Goal: Information Seeking & Learning: Learn about a topic

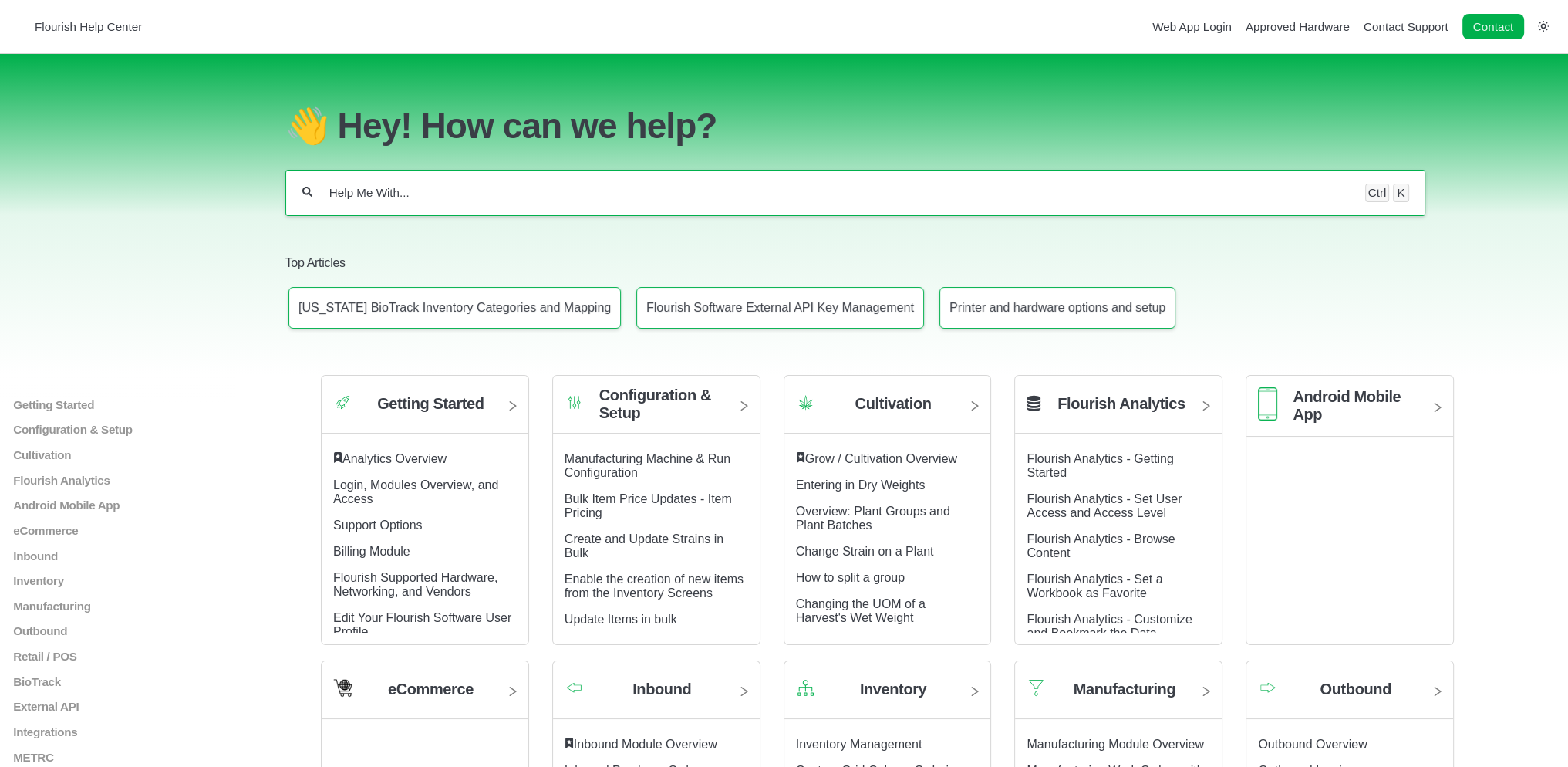
click at [466, 188] on div "Ctrl K" at bounding box center [855, 192] width 1141 height 46
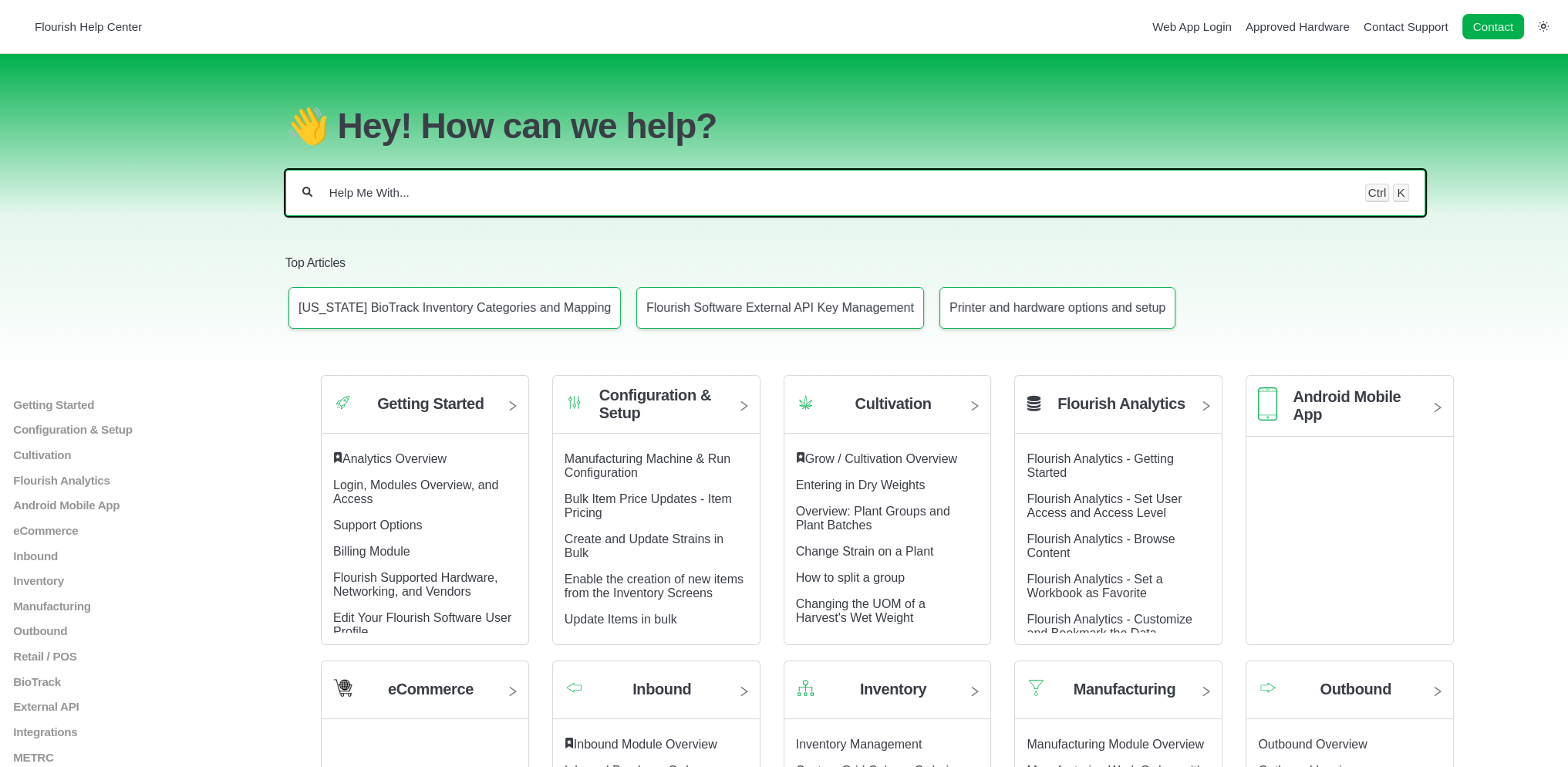
click at [466, 201] on input "Help Me With..." at bounding box center [838, 192] width 1022 height 15
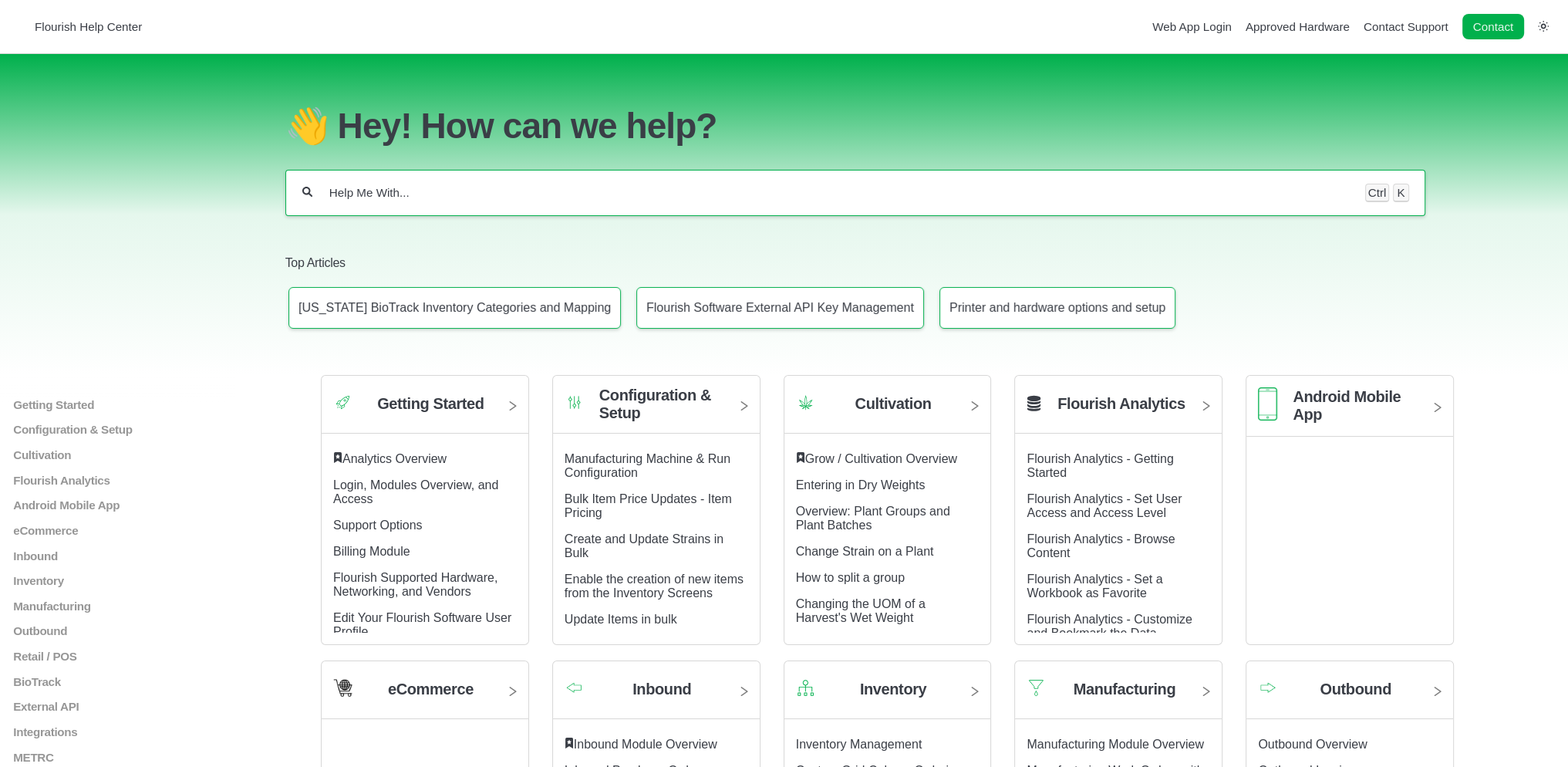
click at [552, 188] on div "Ctrl K" at bounding box center [855, 192] width 1141 height 46
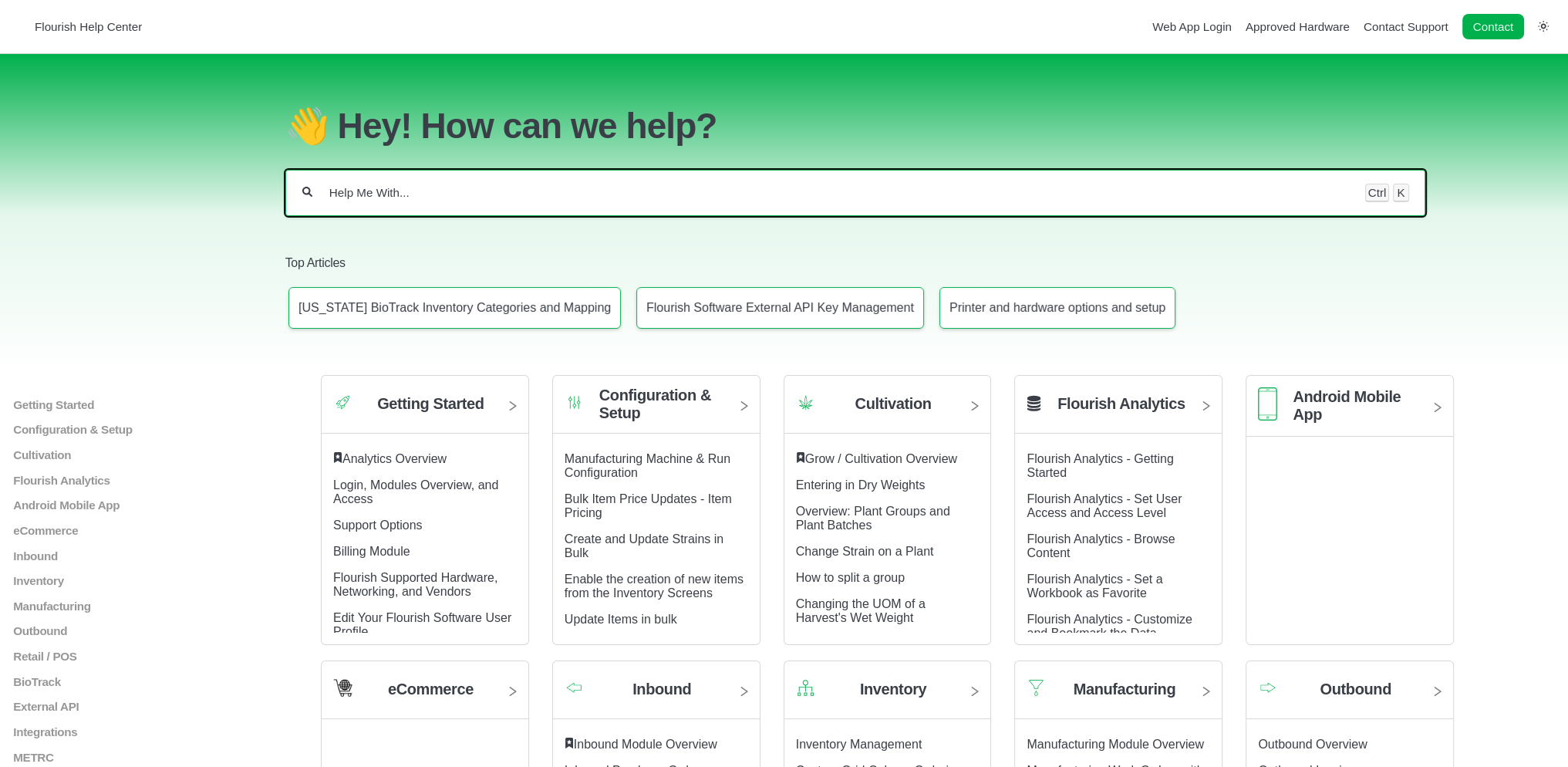
click at [552, 193] on input "Help Me With..." at bounding box center [838, 192] width 1022 height 15
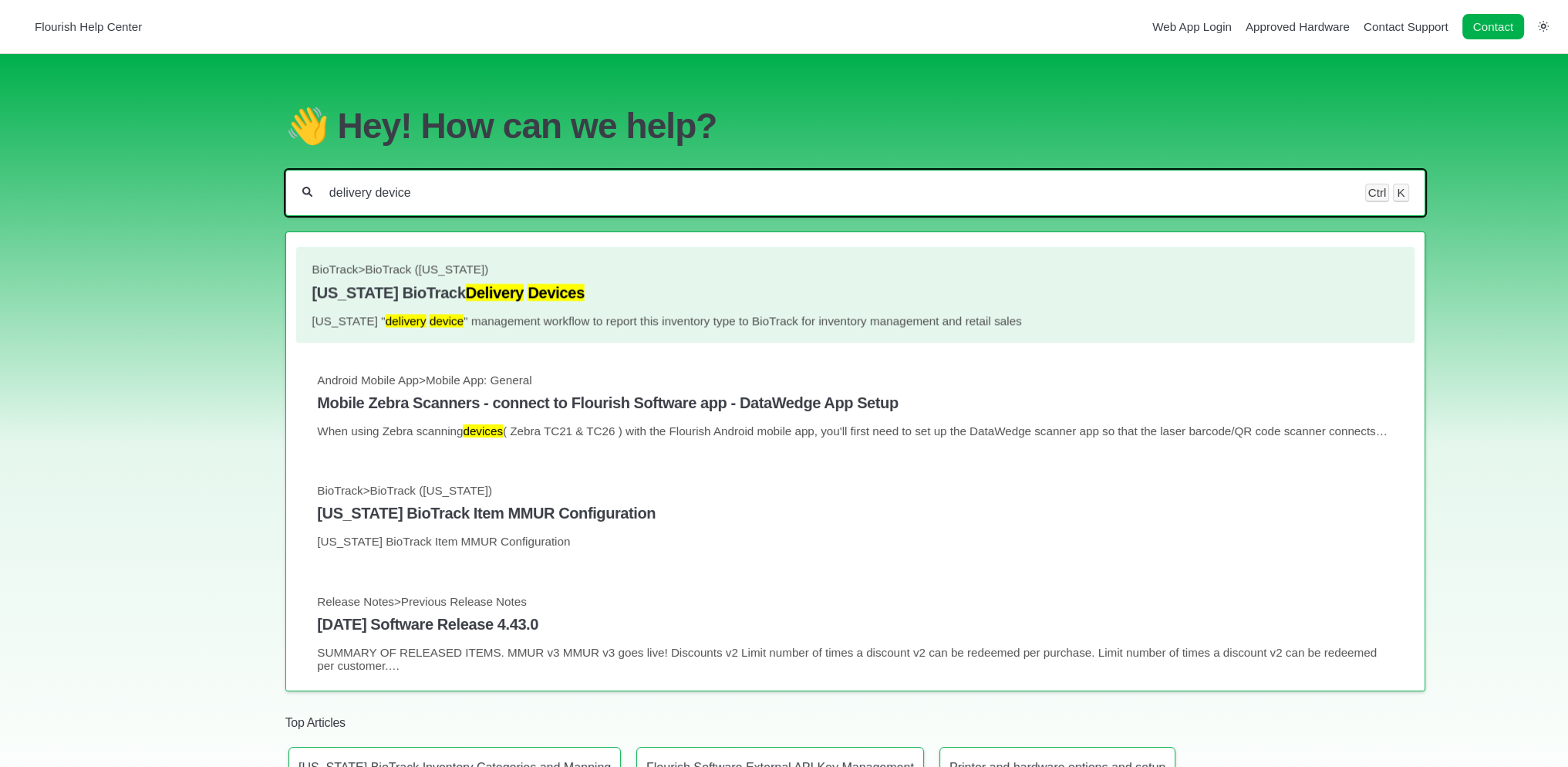
type input "delivery device"
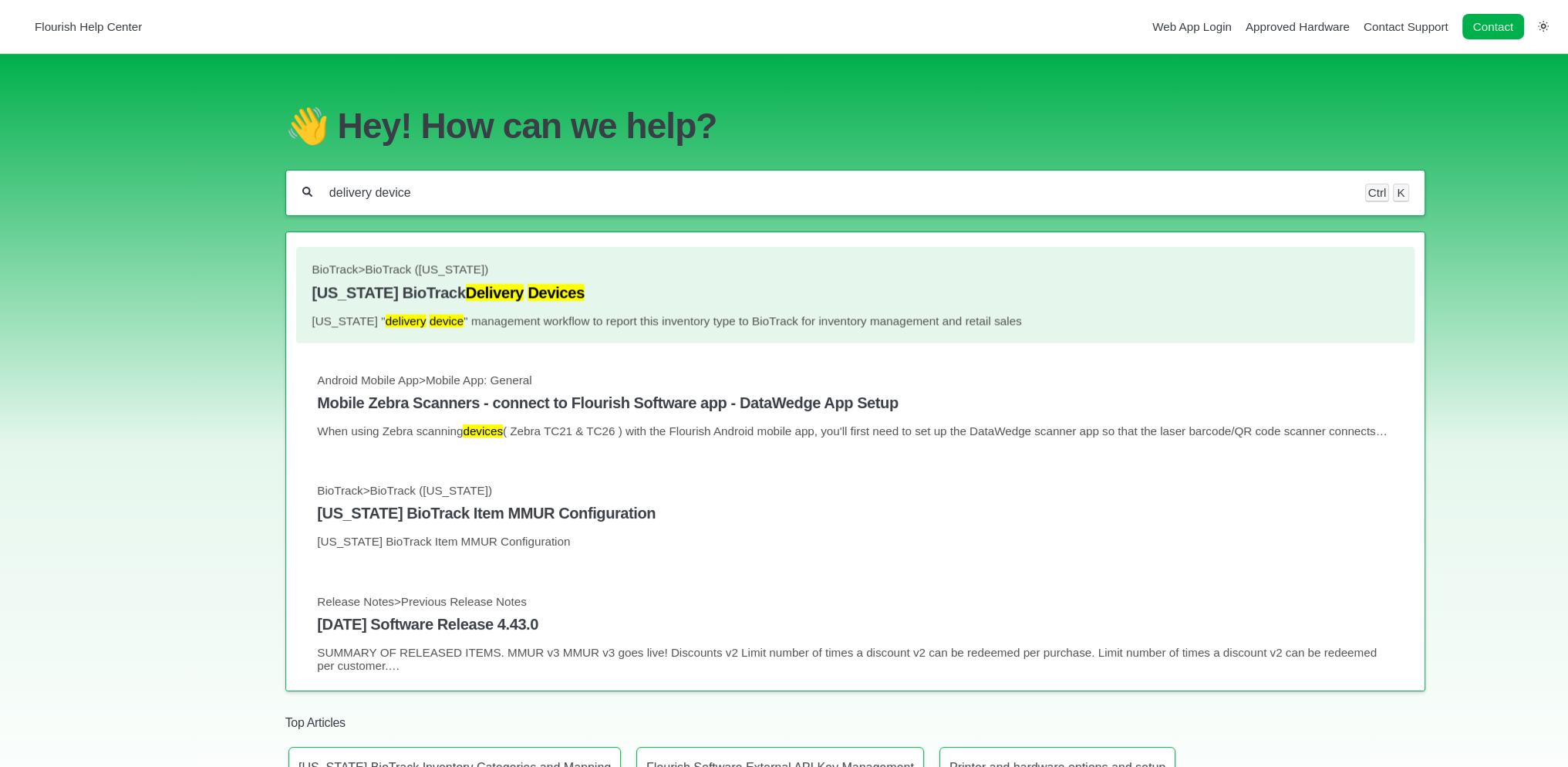
click at [529, 285] on link "BioTrack > BioTrack (Florida) Florida BioTrack Delivery Devices Florida " deliv…" at bounding box center [855, 295] width 1087 height 64
